Goal: Navigation & Orientation: Find specific page/section

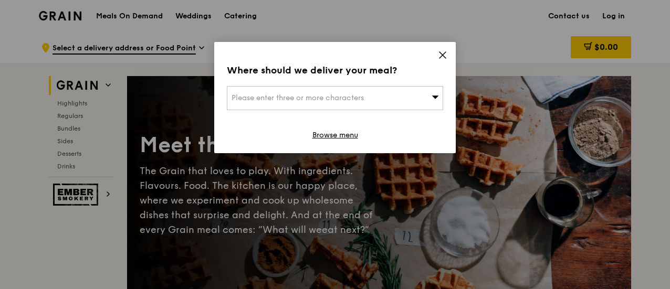
click at [385, 102] on div "Please enter three or more characters" at bounding box center [335, 98] width 216 height 24
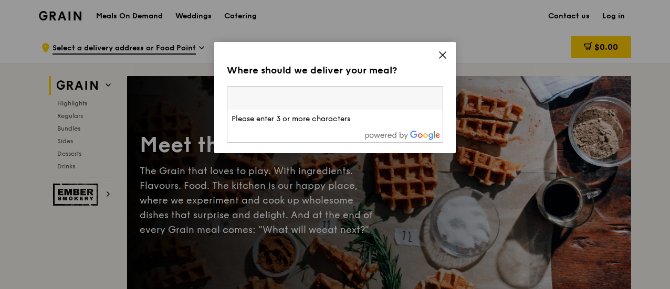
click at [446, 53] on icon at bounding box center [442, 54] width 9 height 9
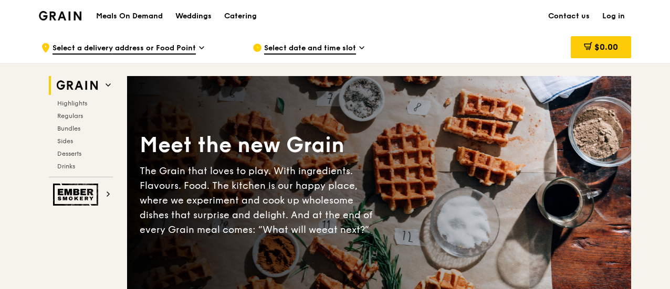
click at [142, 14] on h1 "Meals On Demand" at bounding box center [129, 16] width 67 height 10
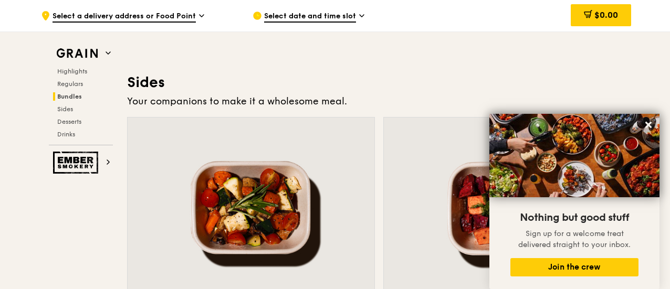
scroll to position [2309, 0]
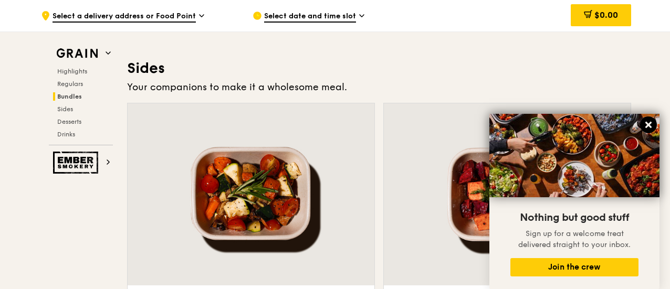
click at [647, 124] on icon at bounding box center [648, 125] width 6 height 6
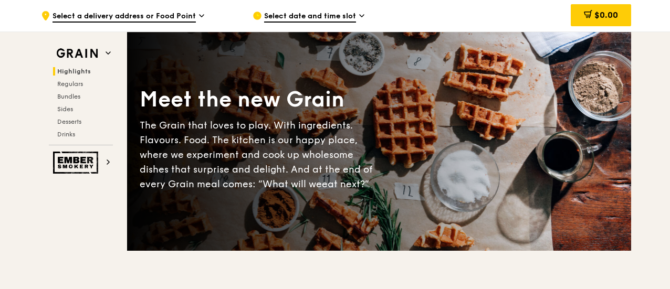
scroll to position [0, 0]
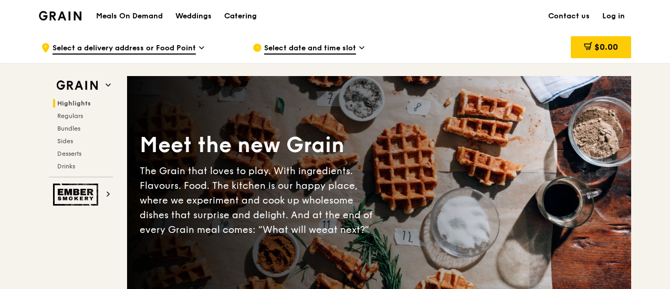
click at [241, 12] on div "Catering" at bounding box center [240, 16] width 33 height 31
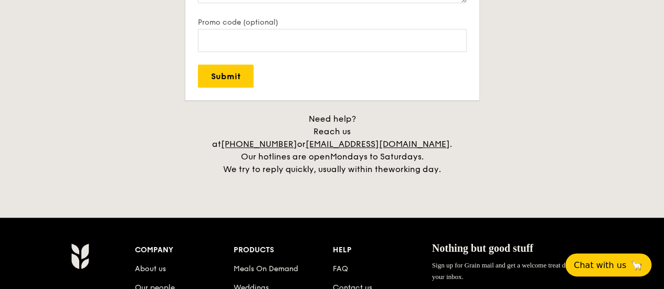
scroll to position [2466, 0]
